Goal: Task Accomplishment & Management: Use online tool/utility

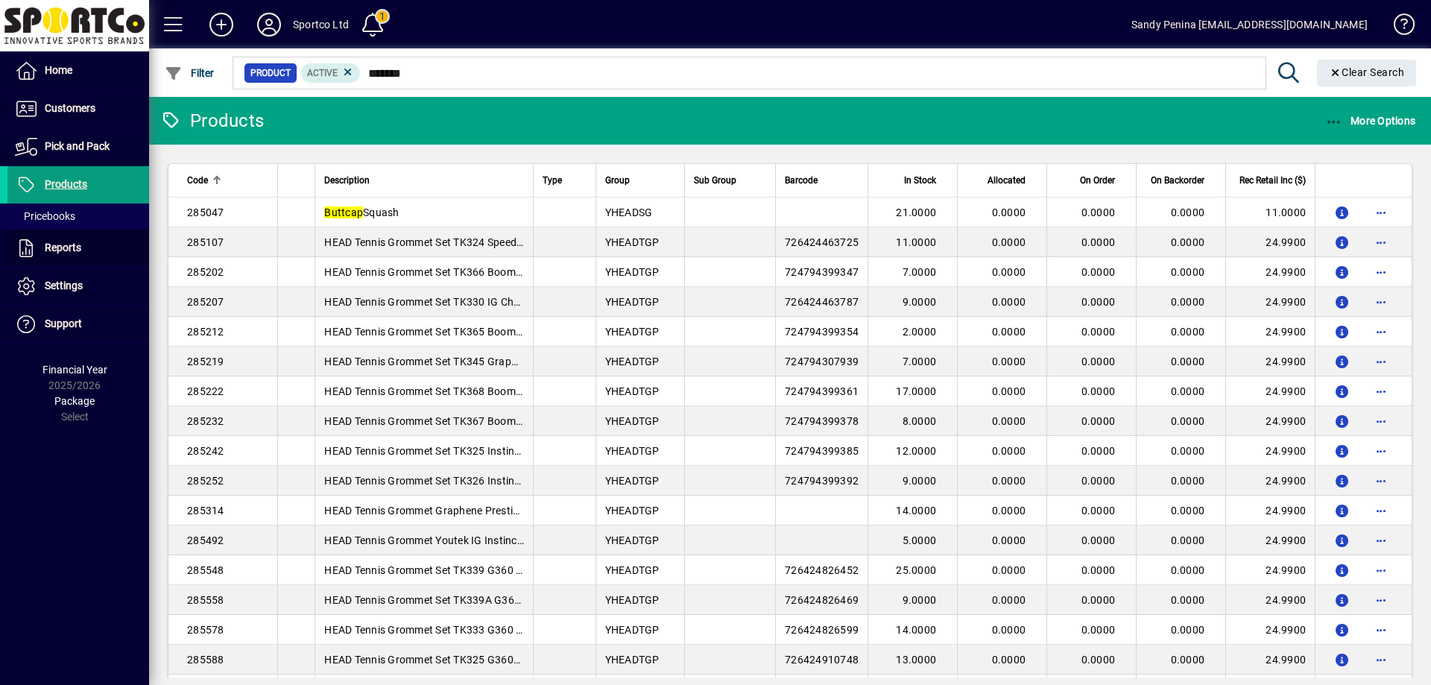
click at [43, 264] on span at bounding box center [78, 248] width 142 height 36
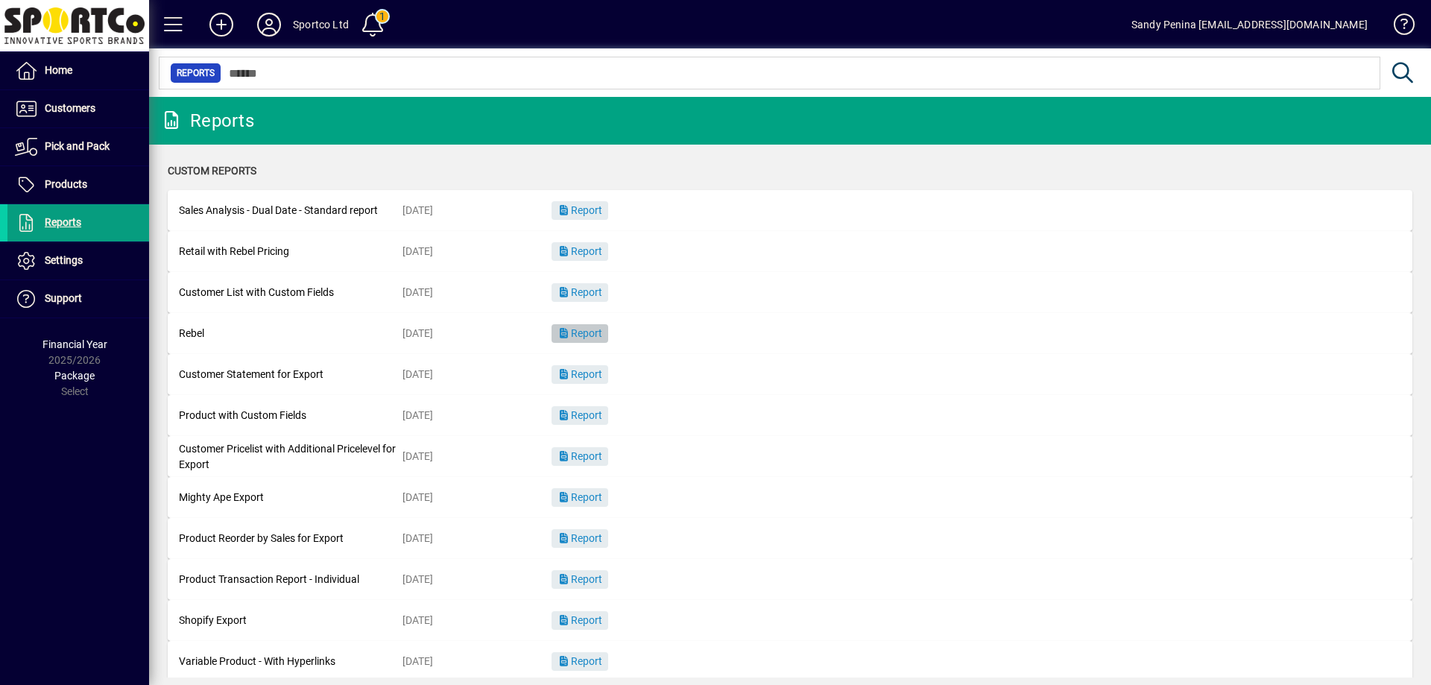
click at [578, 330] on span "Report" at bounding box center [579, 333] width 45 height 12
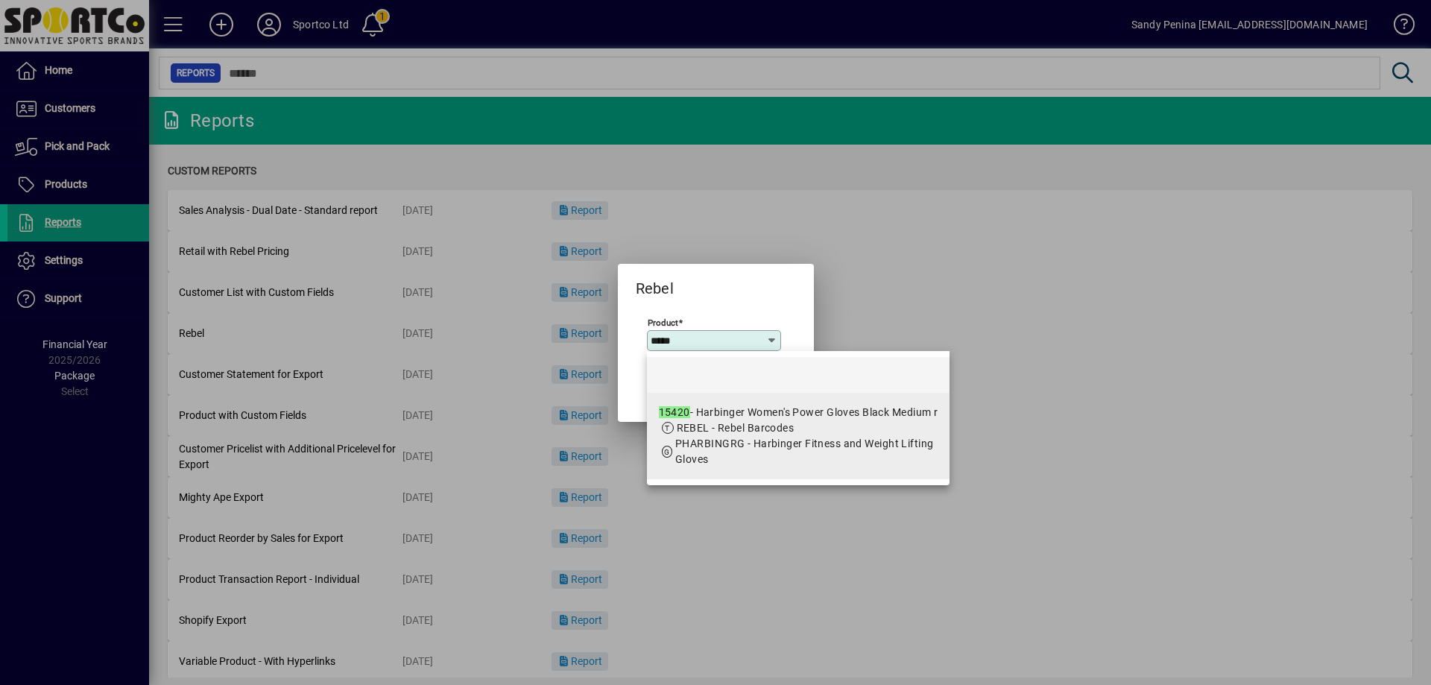
click at [754, 412] on div "15420 - Harbinger Women's Power Gloves Black Medium r" at bounding box center [798, 413] width 279 height 16
type input "**********"
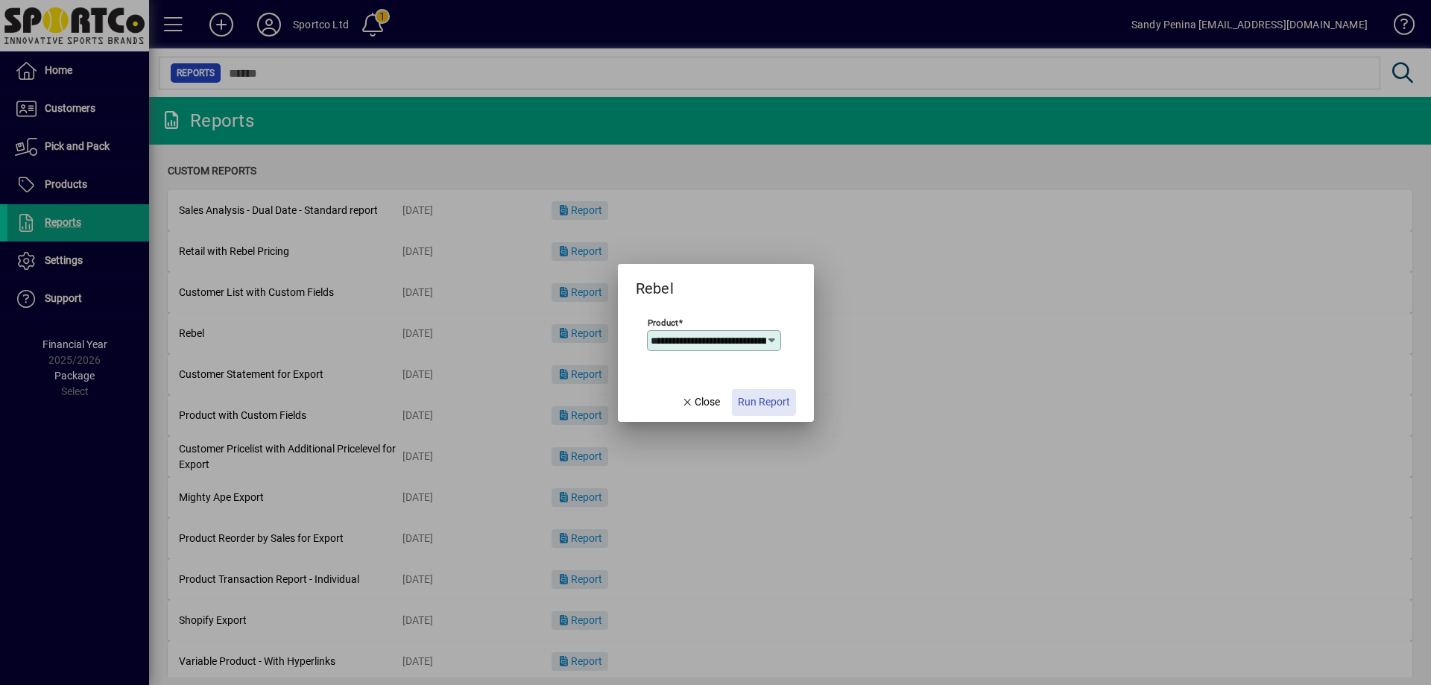
click at [756, 385] on span "button" at bounding box center [764, 403] width 64 height 36
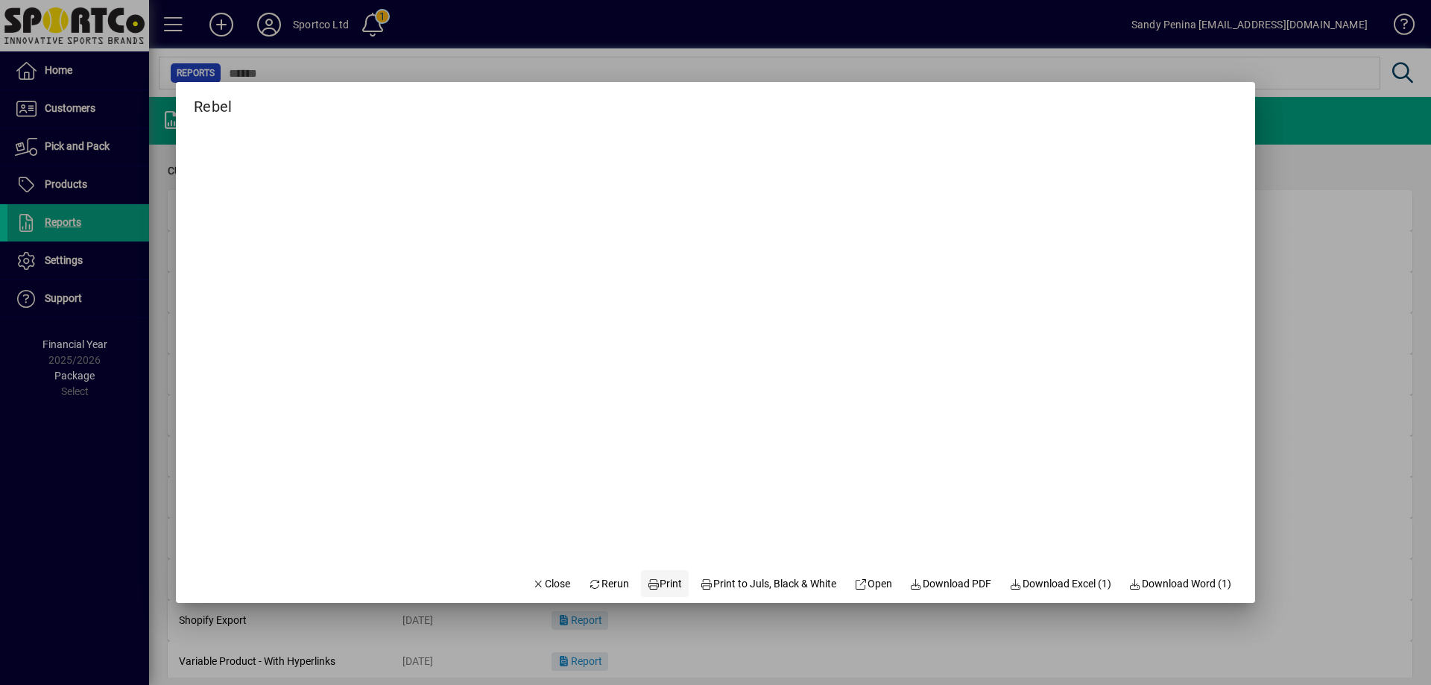
click at [649, 595] on span at bounding box center [665, 584] width 48 height 36
